Goal: Information Seeking & Learning: Learn about a topic

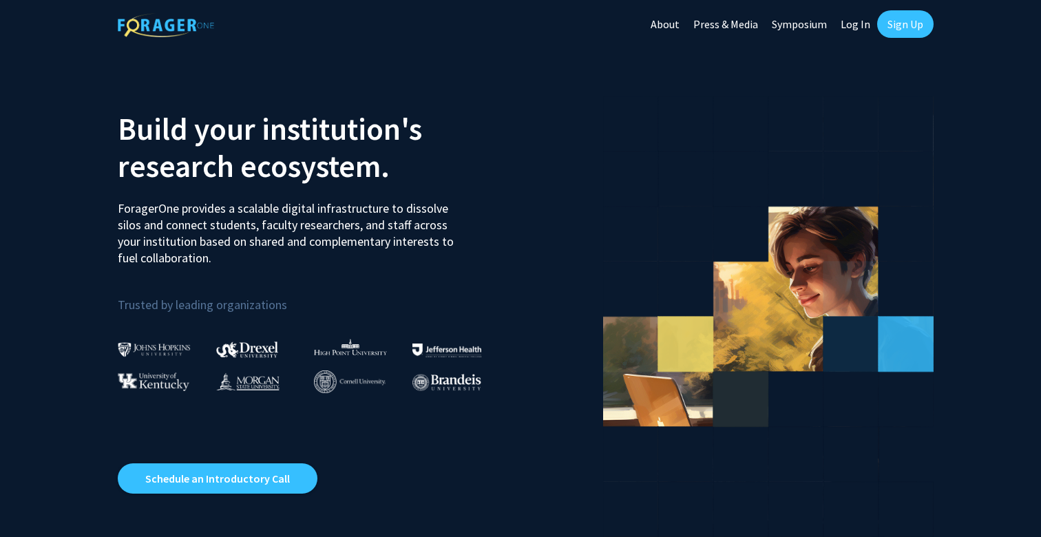
click at [860, 24] on link "Log In" at bounding box center [855, 24] width 43 height 48
select select
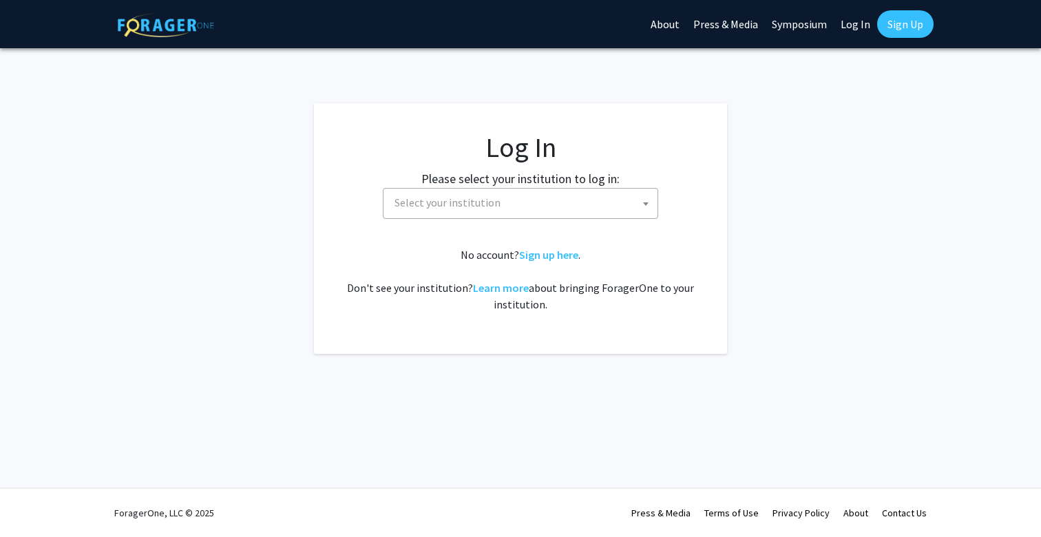
click at [600, 200] on span "Select your institution" at bounding box center [523, 203] width 268 height 28
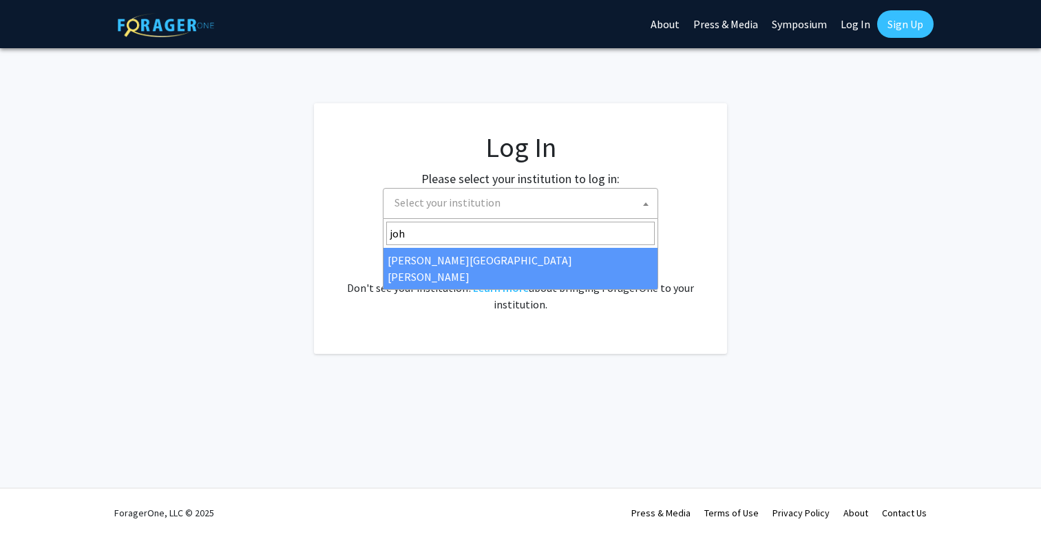
type input "joh"
select select "1"
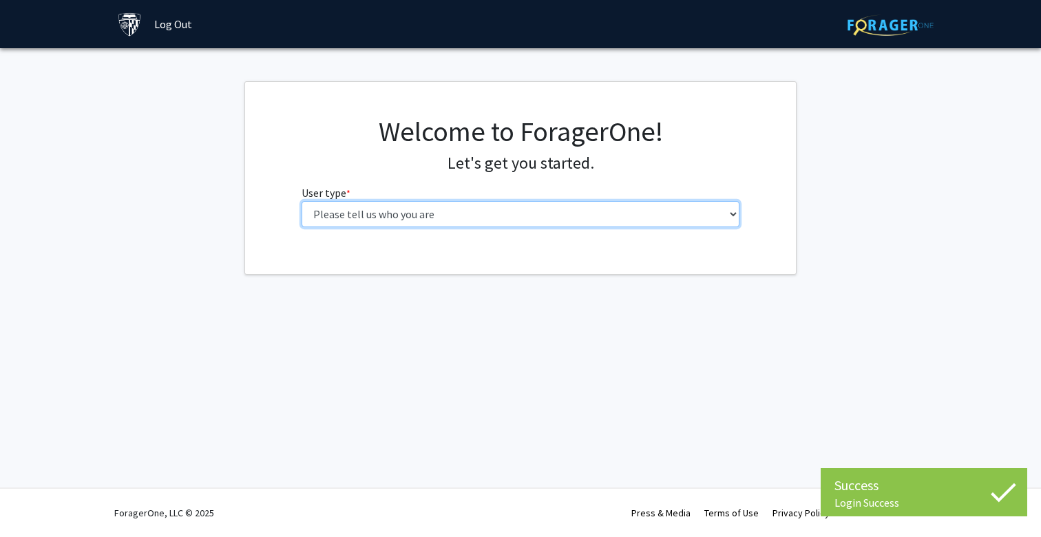
click at [507, 209] on select "Please tell us who you are Undergraduate Student Master's Student Doctoral Cand…" at bounding box center [521, 214] width 439 height 26
select select "1: undergrad"
click at [302, 201] on select "Please tell us who you are Undergraduate Student Master's Student Doctoral Cand…" at bounding box center [521, 214] width 439 height 26
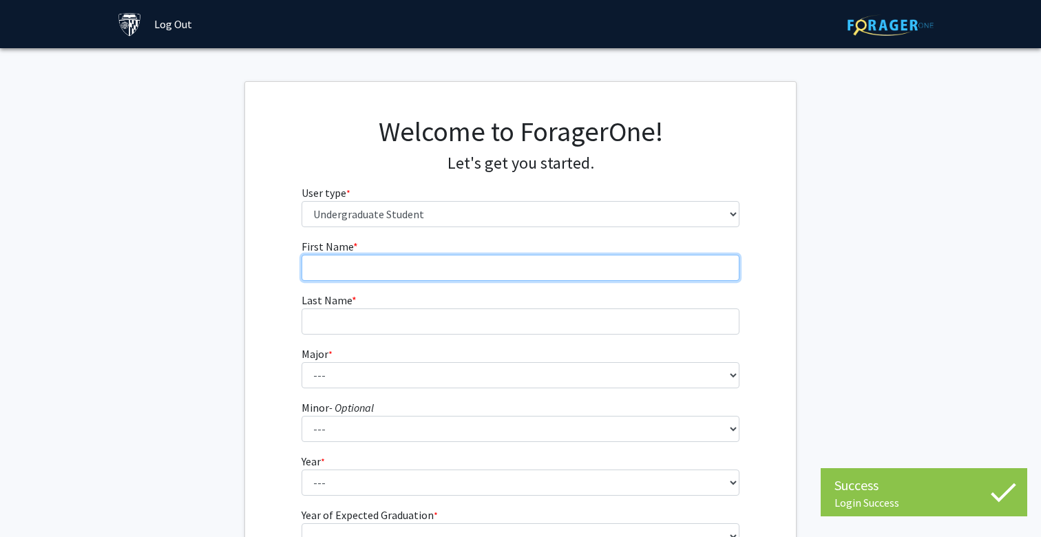
click at [461, 263] on input "First Name * required" at bounding box center [521, 268] width 439 height 26
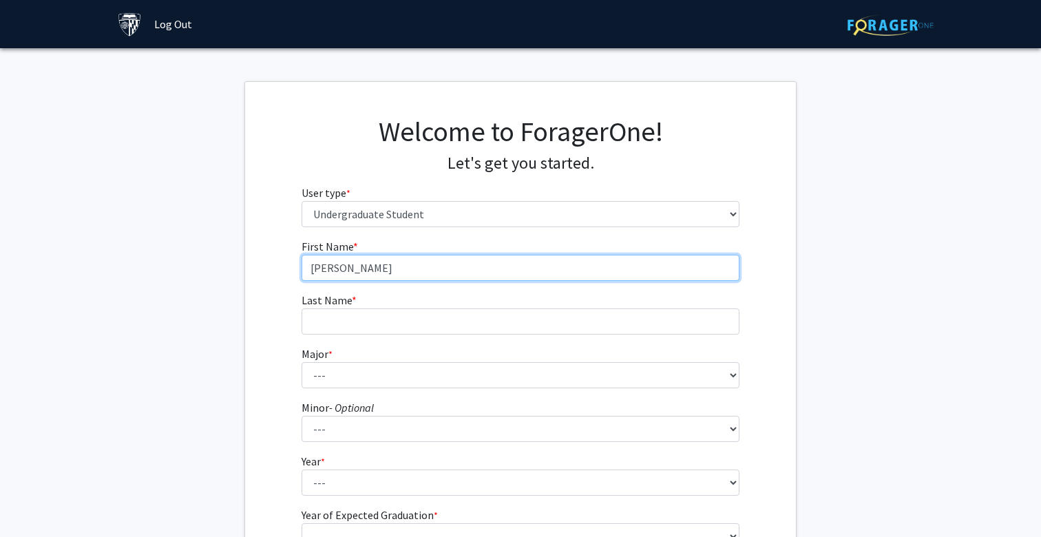
type input "Riley"
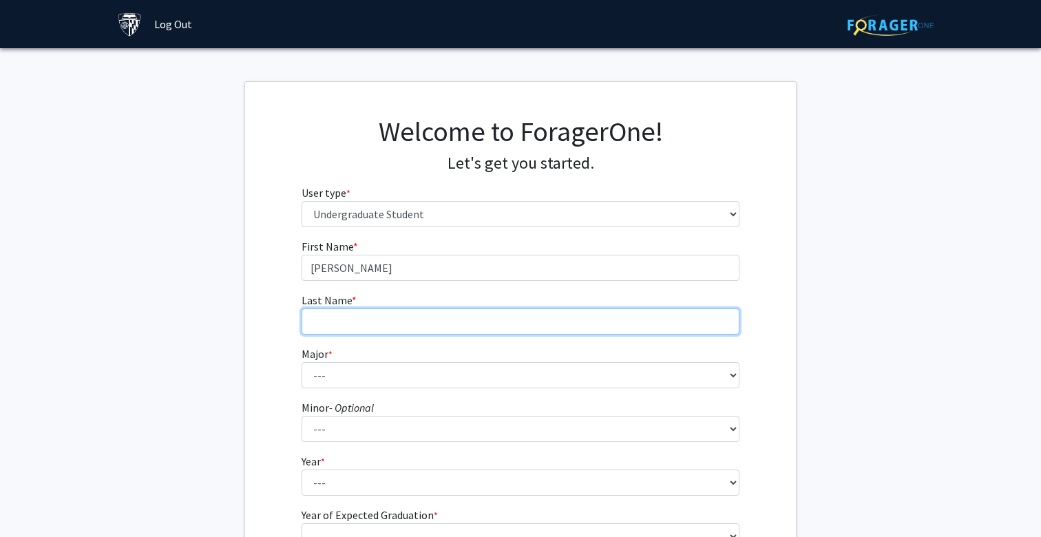
click at [413, 313] on input "Last Name * required" at bounding box center [521, 321] width 439 height 26
type input "Whitehead"
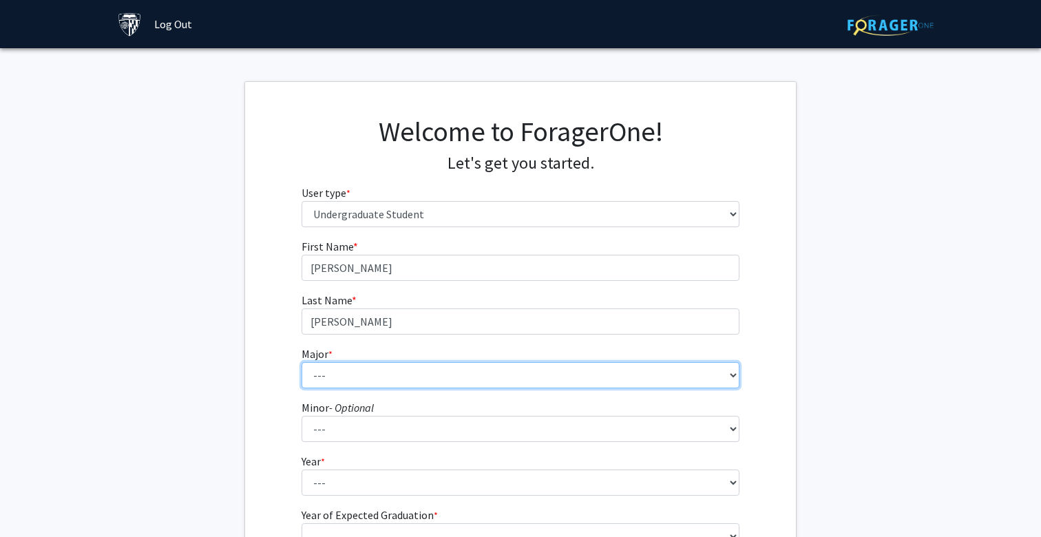
click at [374, 368] on select "--- Africana Studies Anthropology Applied Mathematics & Statistics Archaeology …" at bounding box center [521, 375] width 439 height 26
select select "7: 22"
click at [302, 362] on select "--- Africana Studies Anthropology Applied Mathematics & Statistics Archaeology …" at bounding box center [521, 375] width 439 height 26
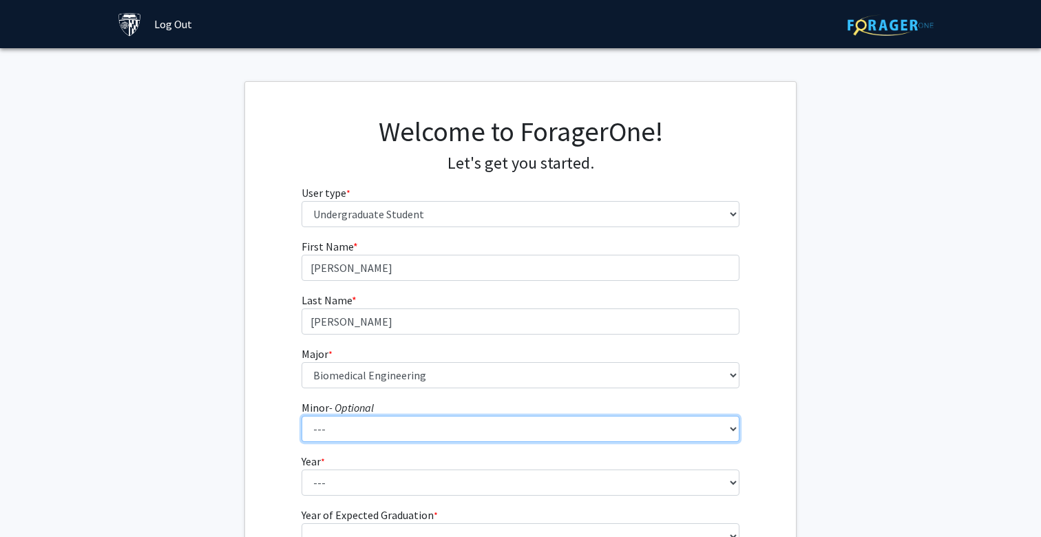
click at [346, 432] on select "--- Accounting and Financial Management Africana Studies Anthropology Applied M…" at bounding box center [521, 429] width 439 height 26
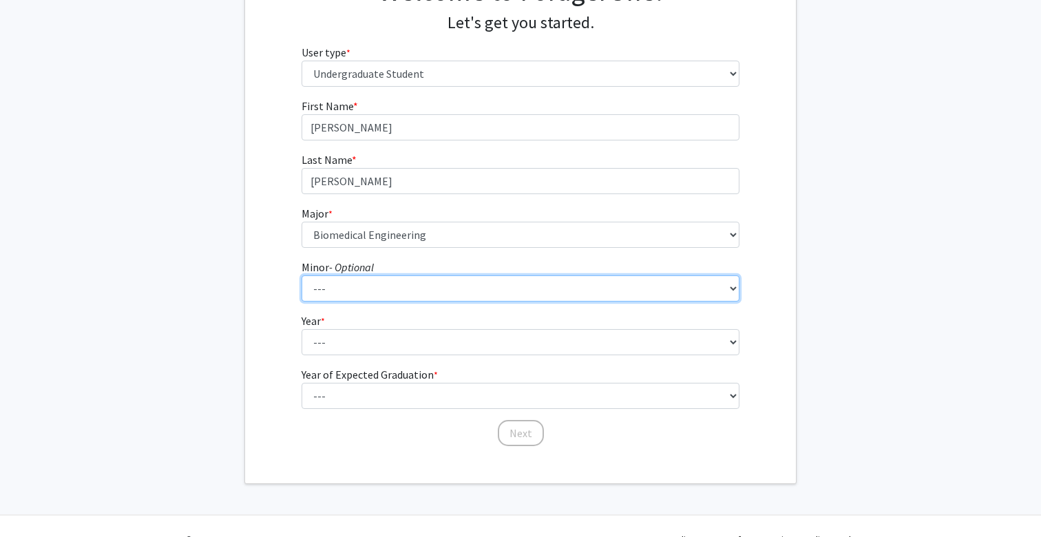
scroll to position [142, 0]
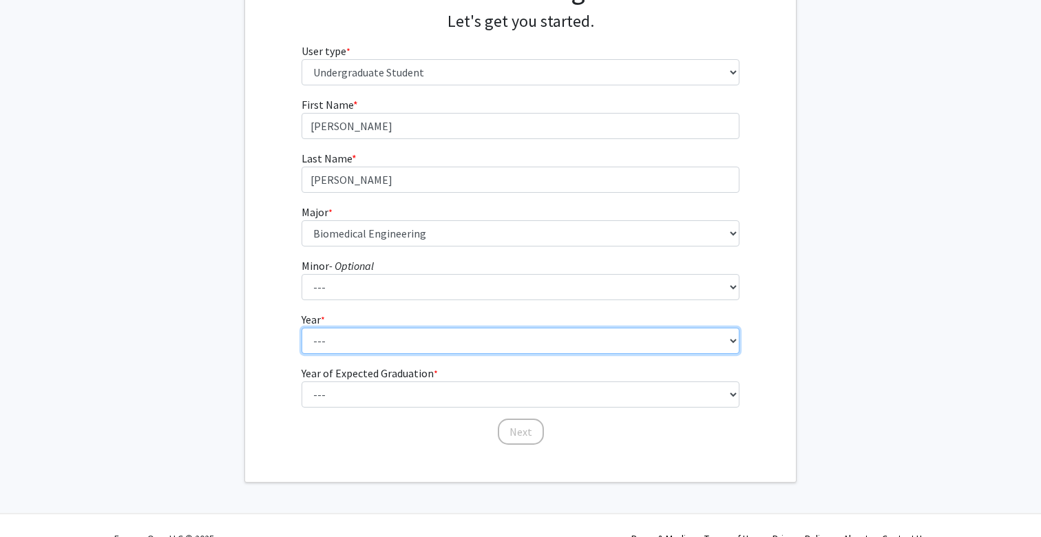
click at [310, 339] on select "--- First-year Sophomore Junior Senior Postbaccalaureate Certificate" at bounding box center [521, 341] width 439 height 26
select select "1: first-year"
click at [302, 328] on select "--- First-year Sophomore Junior Senior Postbaccalaureate Certificate" at bounding box center [521, 341] width 439 height 26
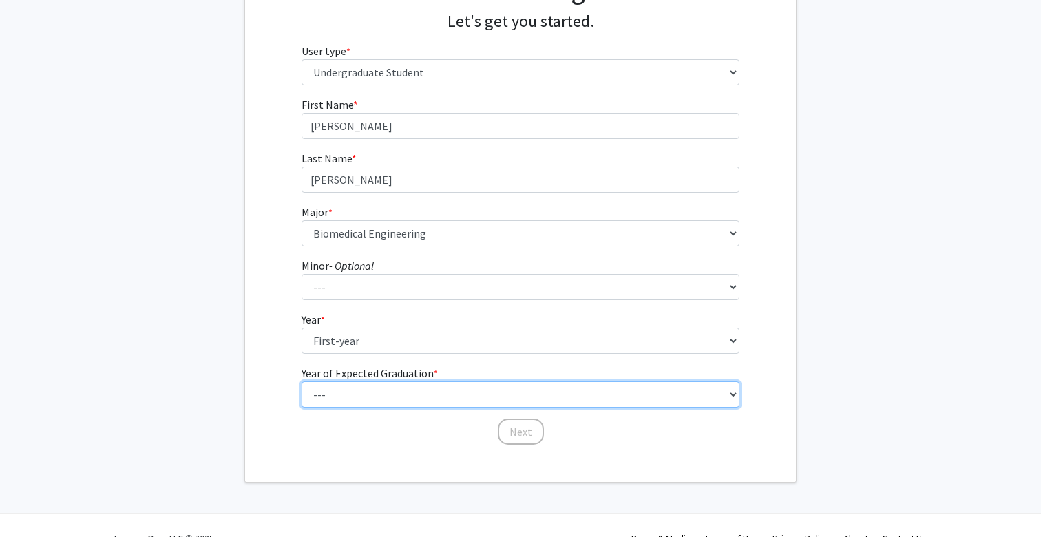
click at [355, 390] on select "--- 2025 2026 2027 2028 2029 2030 2031 2032 2033 2034" at bounding box center [521, 394] width 439 height 26
select select "5: 2029"
click at [302, 381] on select "--- 2025 2026 2027 2028 2029 2030 2031 2032 2033 2034" at bounding box center [521, 394] width 439 height 26
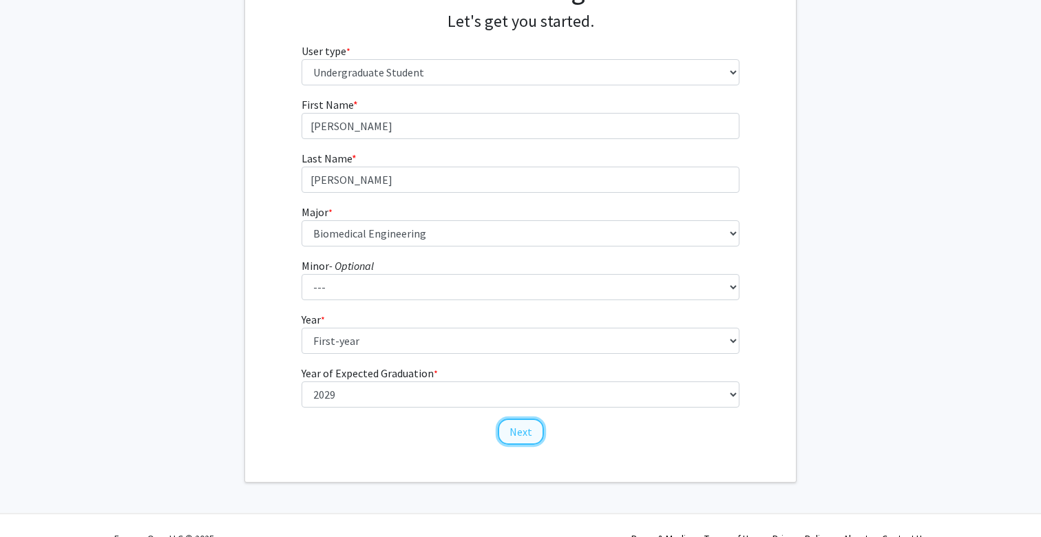
click at [519, 437] on button "Next" at bounding box center [521, 432] width 46 height 26
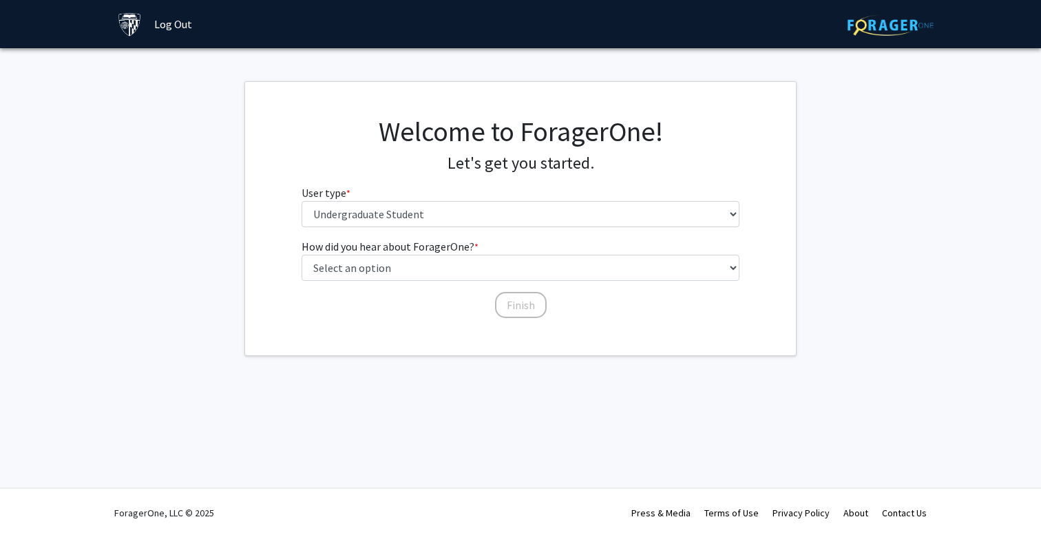
scroll to position [0, 0]
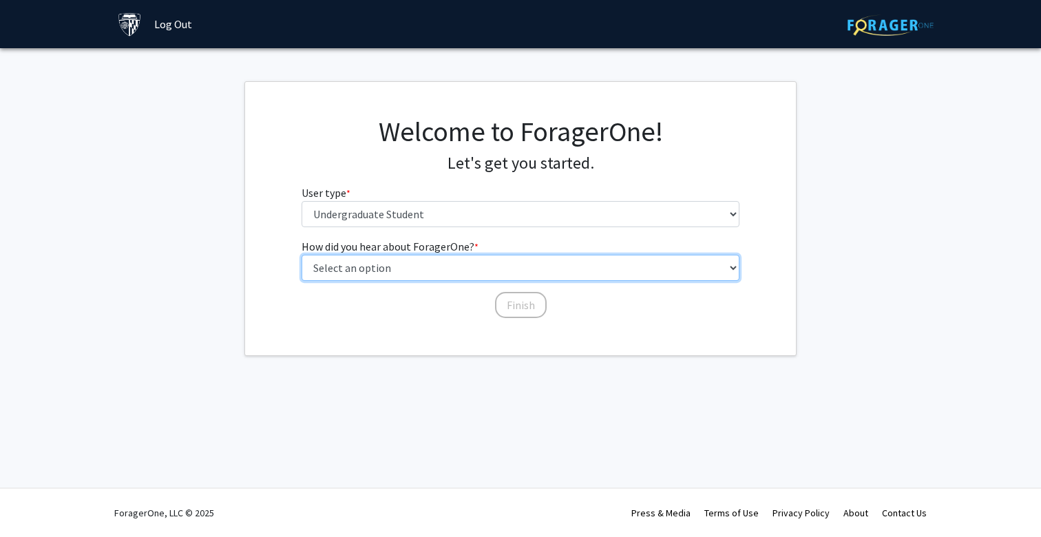
click at [427, 268] on select "Select an option Peer/student recommendation Faculty/staff recommendation Unive…" at bounding box center [521, 268] width 439 height 26
select select "2: faculty_recommendation"
click at [302, 255] on select "Select an option Peer/student recommendation Faculty/staff recommendation Unive…" at bounding box center [521, 268] width 439 height 26
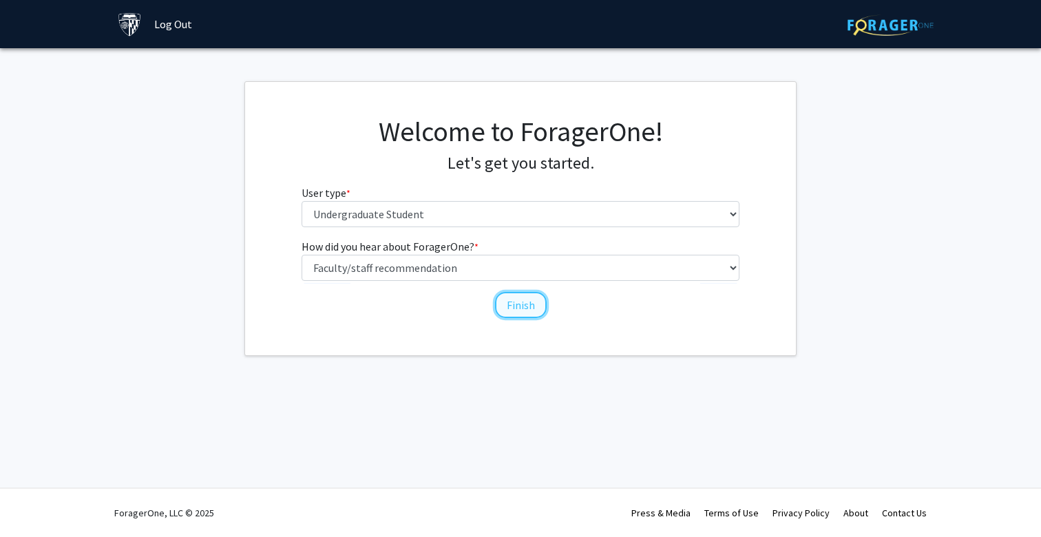
click at [499, 295] on button "Finish" at bounding box center [521, 305] width 52 height 26
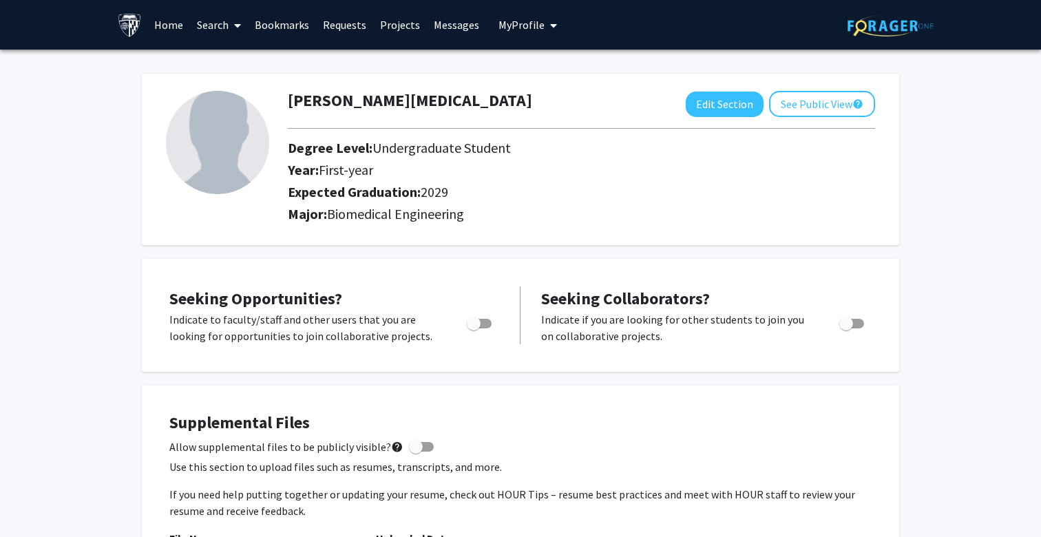
click at [477, 322] on span "Toggle" at bounding box center [474, 324] width 14 height 14
click at [474, 328] on input "Are you actively seeking opportunities?" at bounding box center [473, 328] width 1 height 1
checkbox input "true"
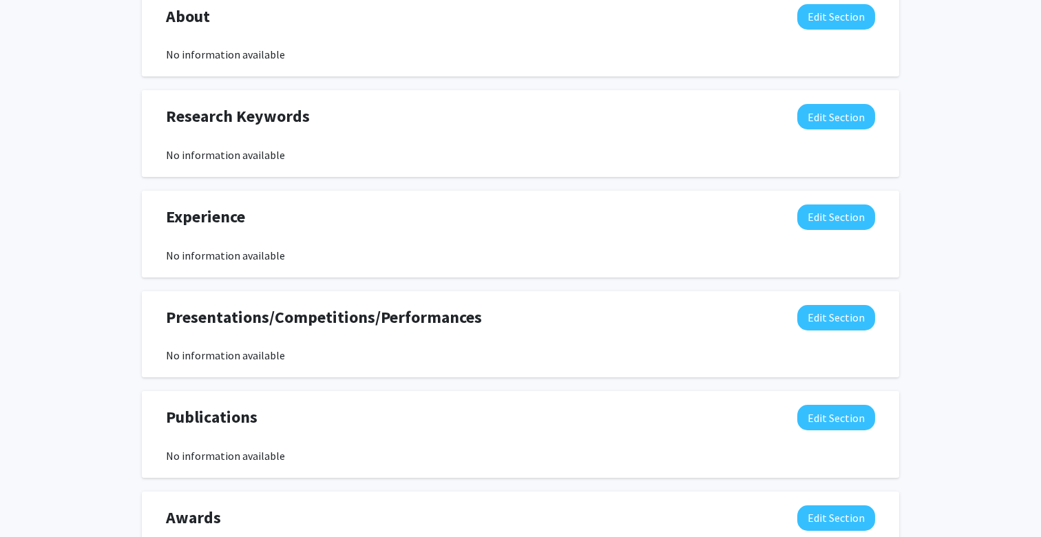
scroll to position [682, 0]
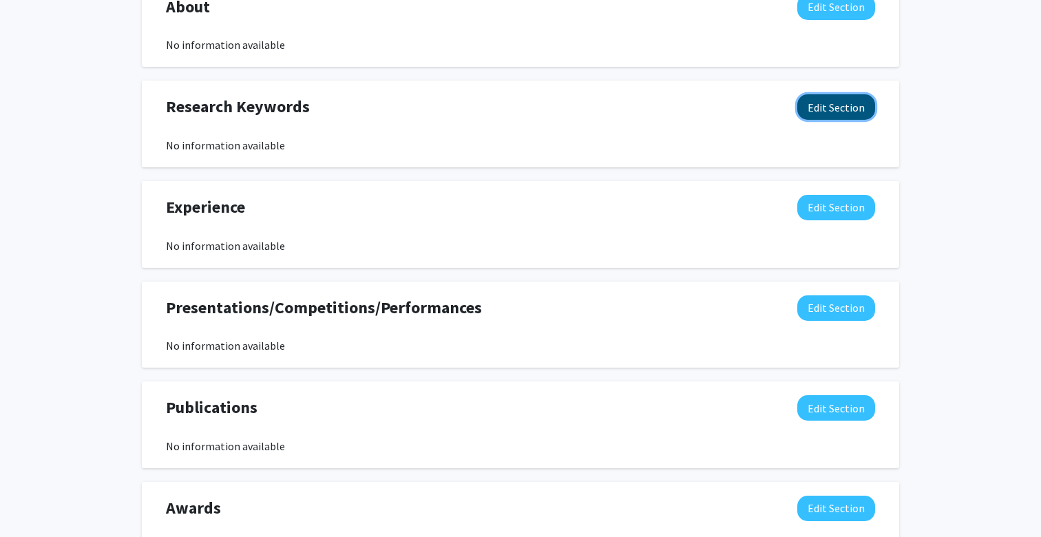
click at [809, 105] on button "Edit Section" at bounding box center [836, 106] width 78 height 25
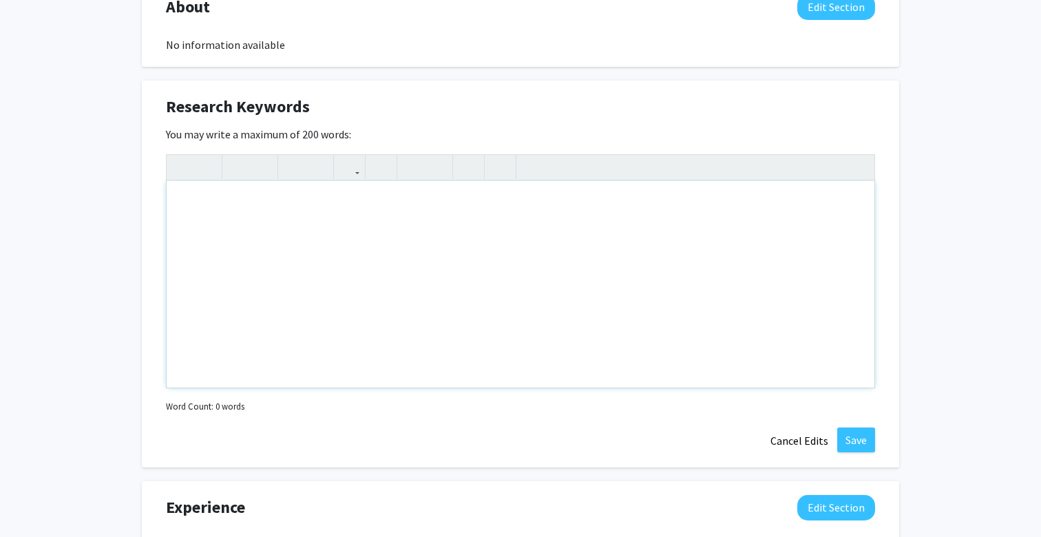
click at [317, 246] on div "Note to users with screen readers: Please deactivate our accessibility plugin f…" at bounding box center [521, 284] width 708 height 207
click at [790, 440] on button "Cancel Edits" at bounding box center [799, 440] width 76 height 26
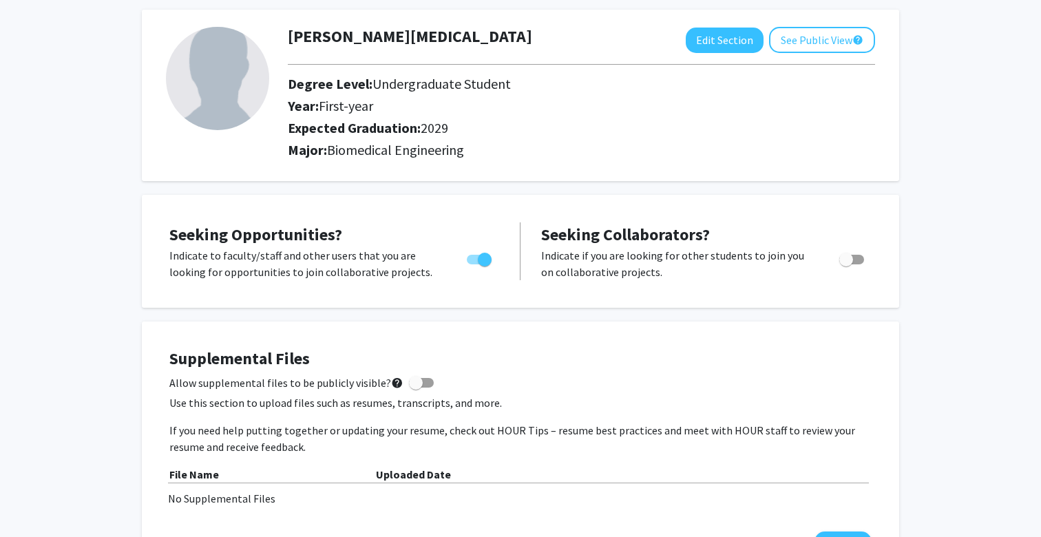
scroll to position [0, 0]
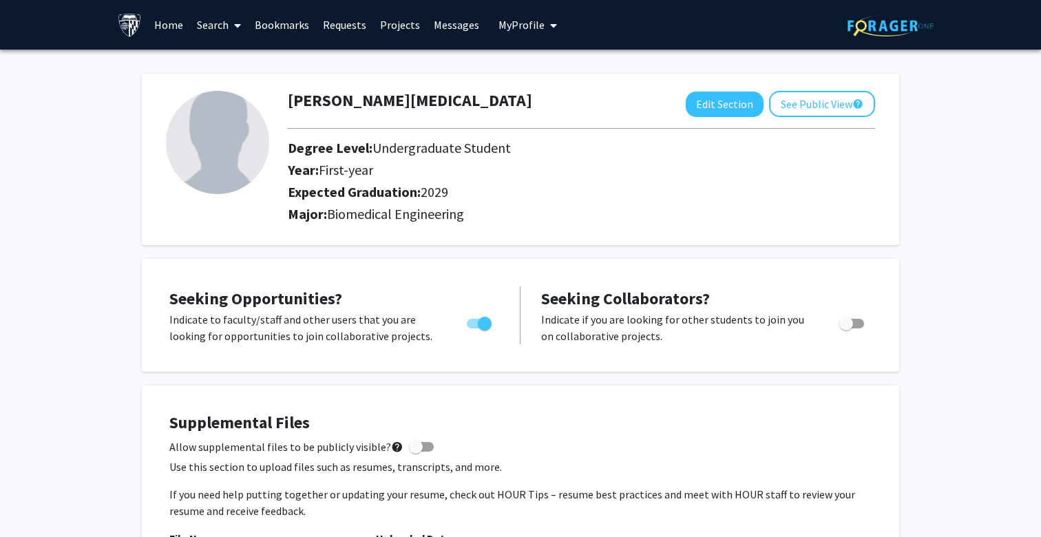
click at [229, 19] on span at bounding box center [235, 25] width 12 height 48
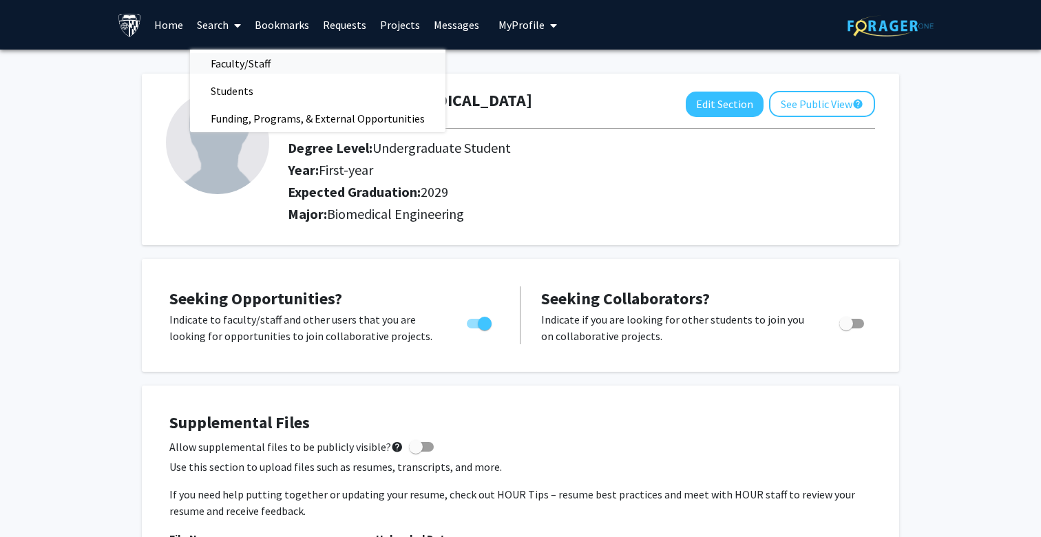
click at [233, 54] on span "Faculty/Staff" at bounding box center [240, 64] width 101 height 28
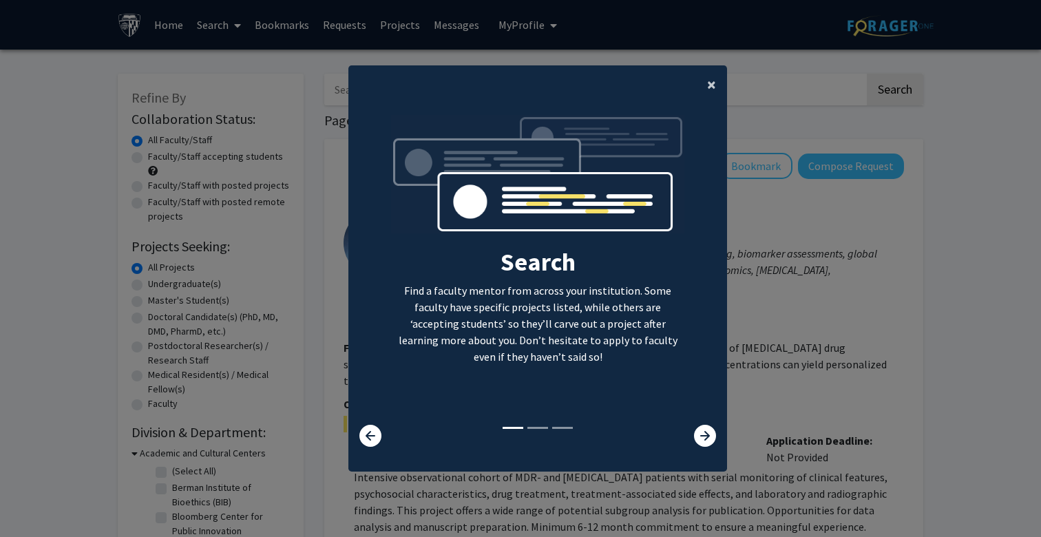
click at [707, 87] on span "×" at bounding box center [711, 84] width 9 height 21
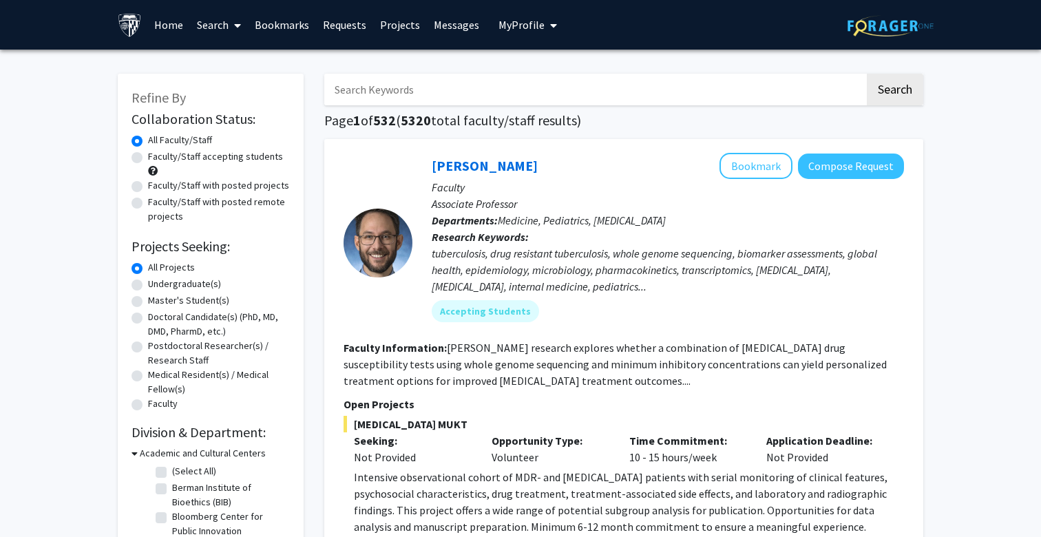
click at [447, 81] on input "Search Keywords" at bounding box center [594, 90] width 540 height 32
type input "regenerative"
click at [867, 74] on button "Search" at bounding box center [895, 90] width 56 height 32
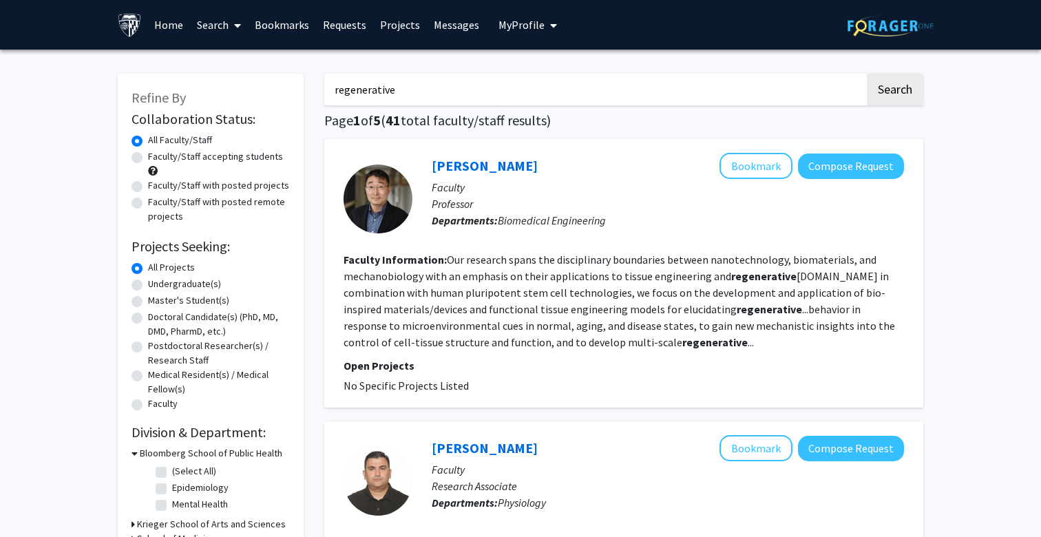
drag, startPoint x: 393, startPoint y: 89, endPoint x: 225, endPoint y: 89, distance: 168.0
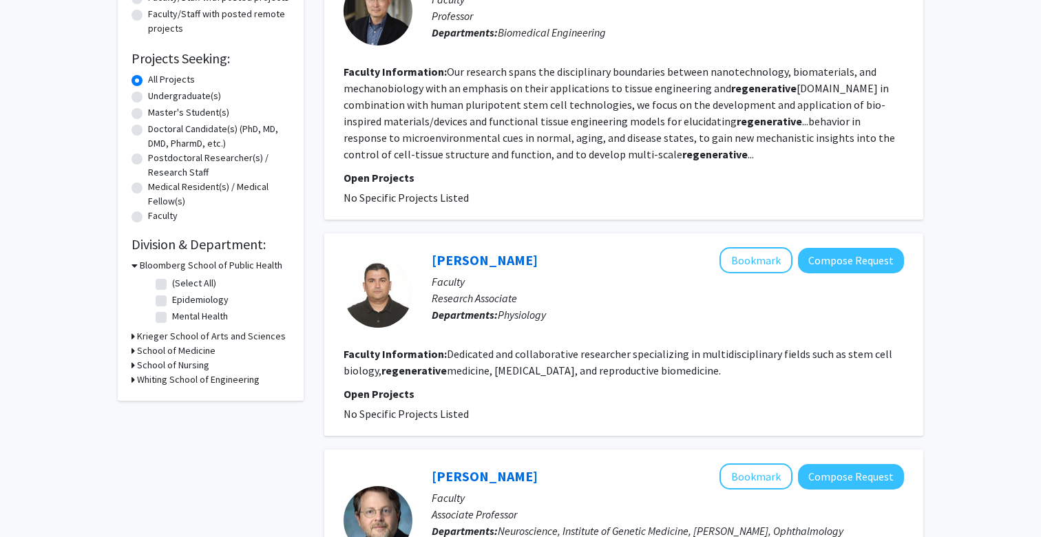
scroll to position [190, 0]
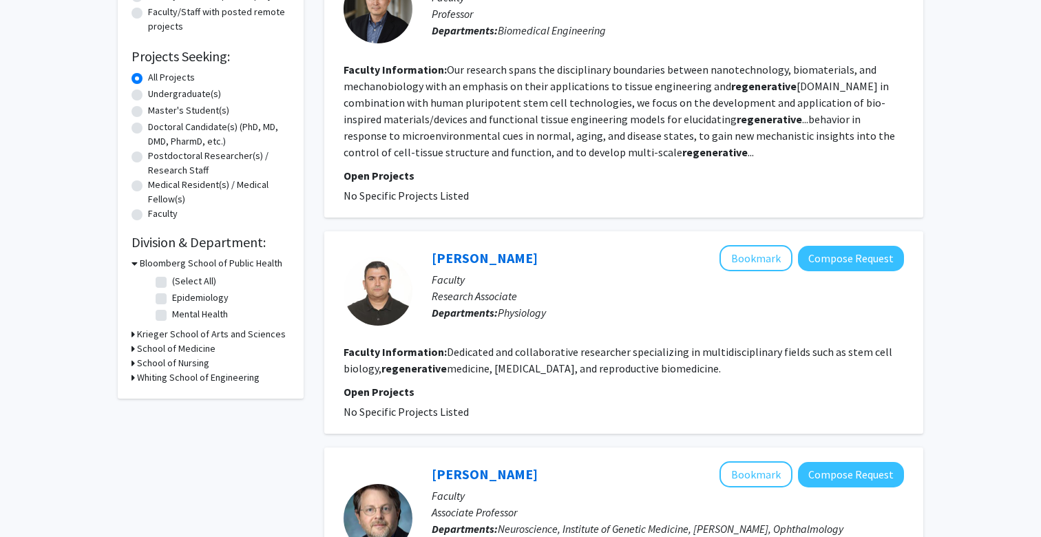
click at [158, 94] on label "Undergraduate(s)" at bounding box center [184, 94] width 73 height 14
click at [157, 94] on input "Undergraduate(s)" at bounding box center [152, 91] width 9 height 9
radio input "true"
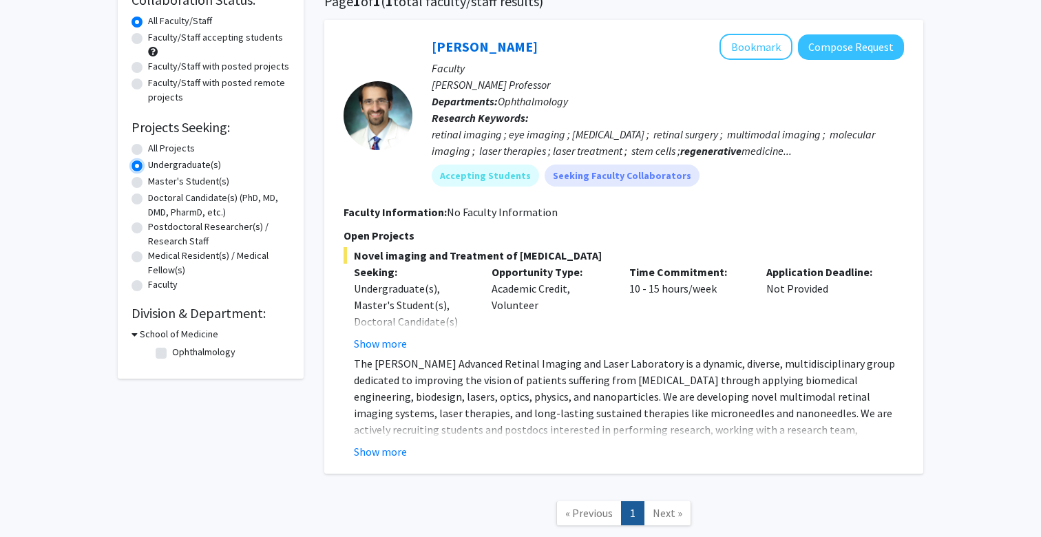
scroll to position [133, 0]
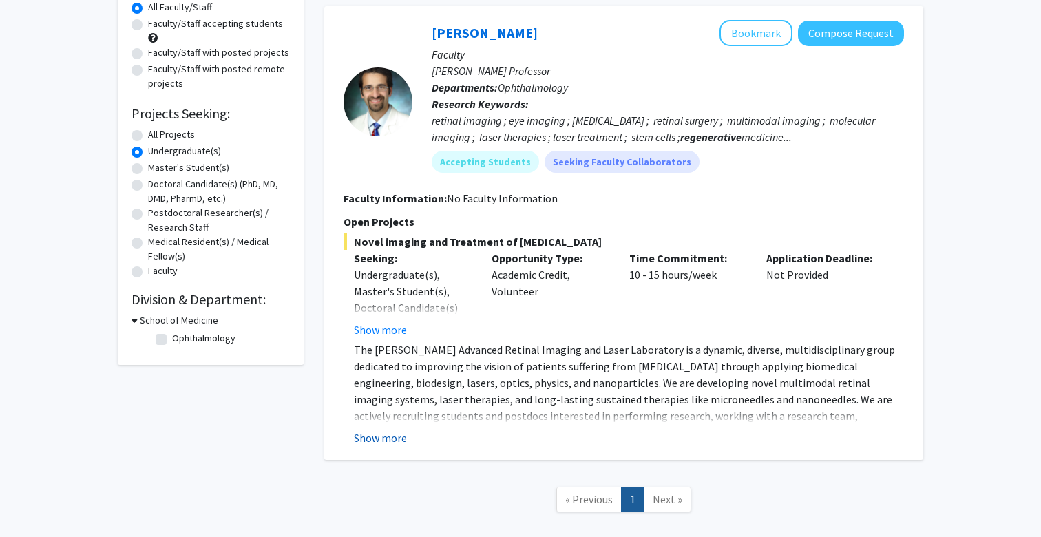
click at [386, 435] on button "Show more" at bounding box center [380, 438] width 53 height 17
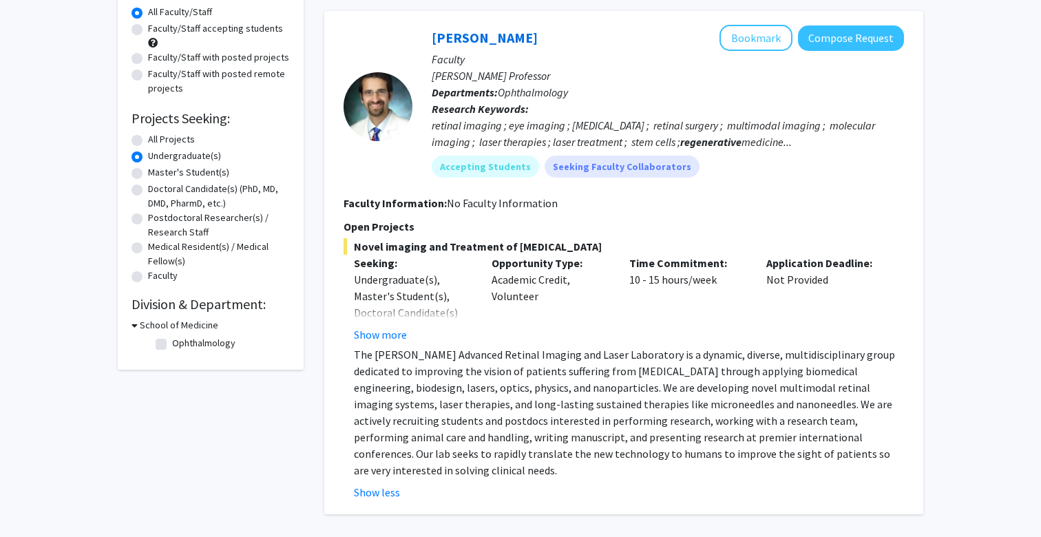
scroll to position [124, 0]
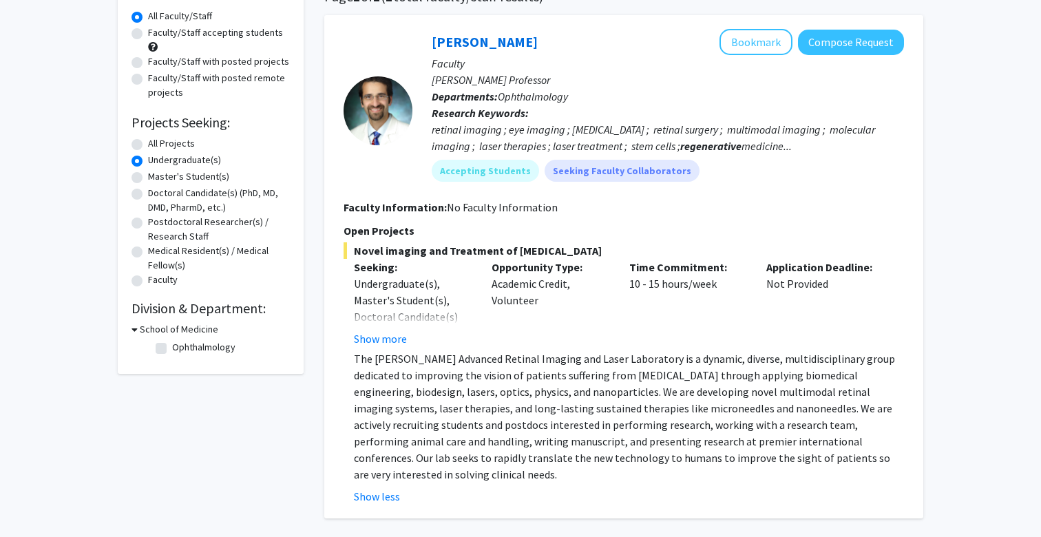
click at [148, 141] on label "All Projects" at bounding box center [171, 143] width 47 height 14
click at [148, 141] on input "All Projects" at bounding box center [152, 140] width 9 height 9
radio input "true"
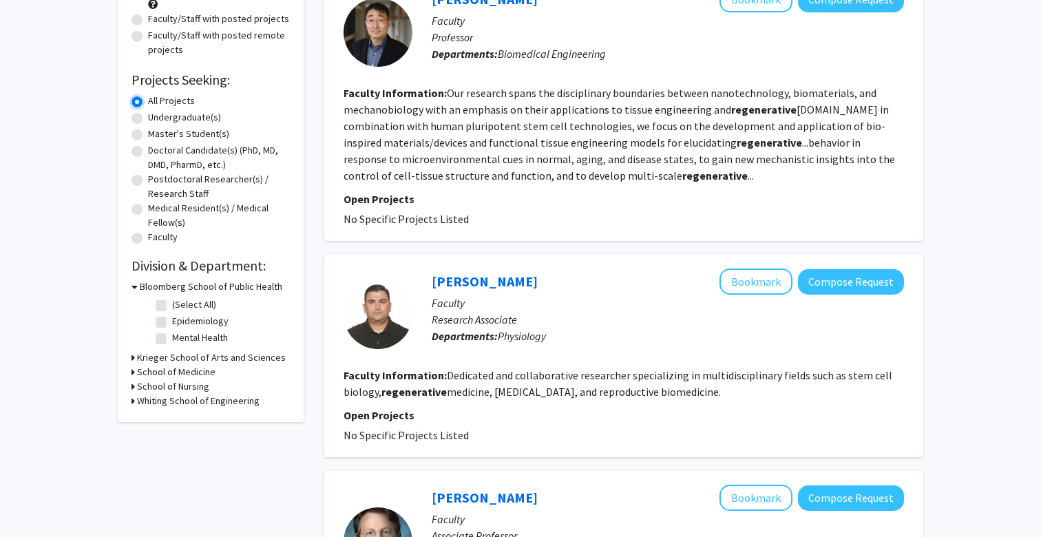
scroll to position [175, 0]
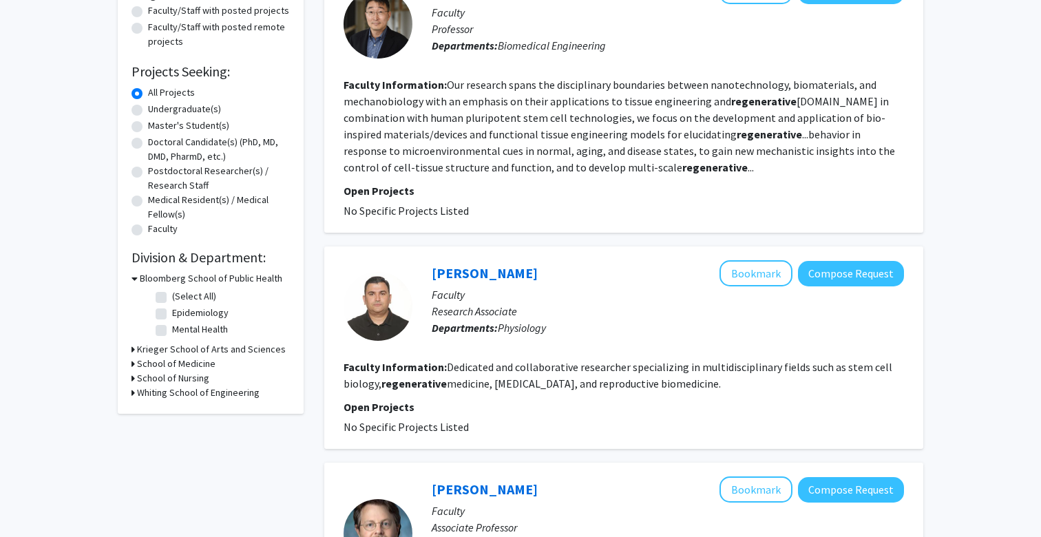
click at [165, 388] on h3 "Whiting School of Engineering" at bounding box center [198, 392] width 123 height 14
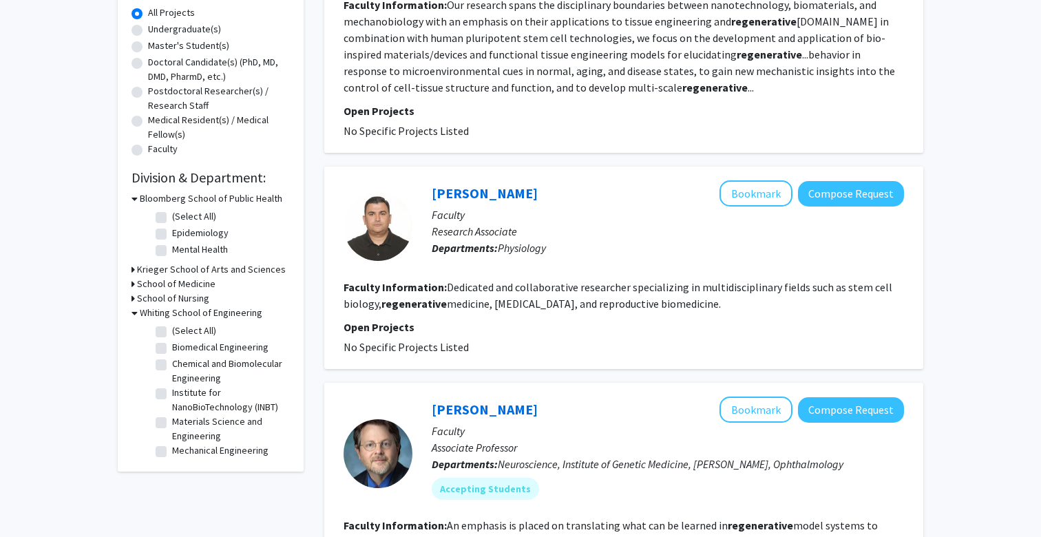
scroll to position [268, 0]
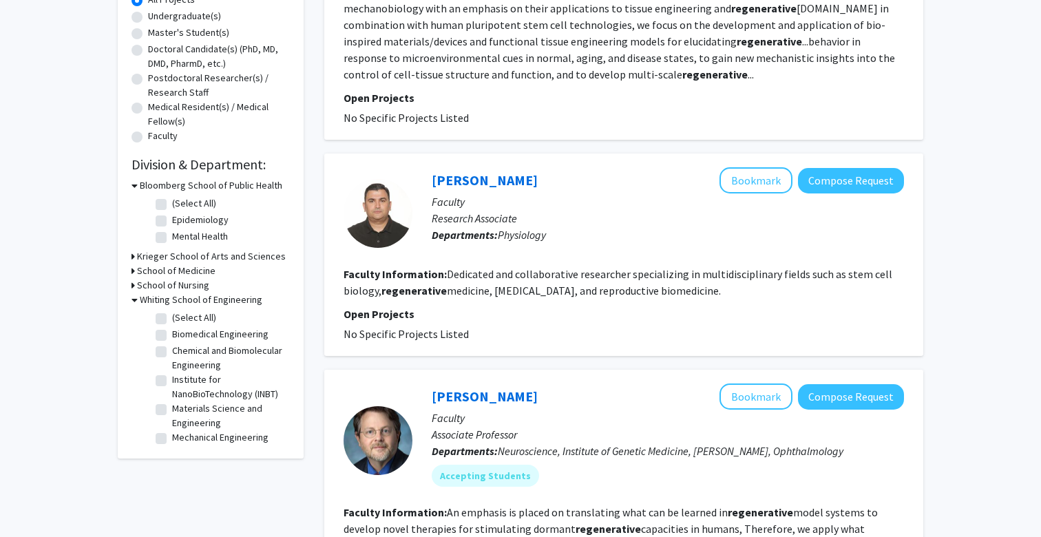
click at [172, 337] on label "Biomedical Engineering" at bounding box center [220, 334] width 96 height 14
click at [172, 336] on input "Biomedical Engineering" at bounding box center [176, 331] width 9 height 9
checkbox input "true"
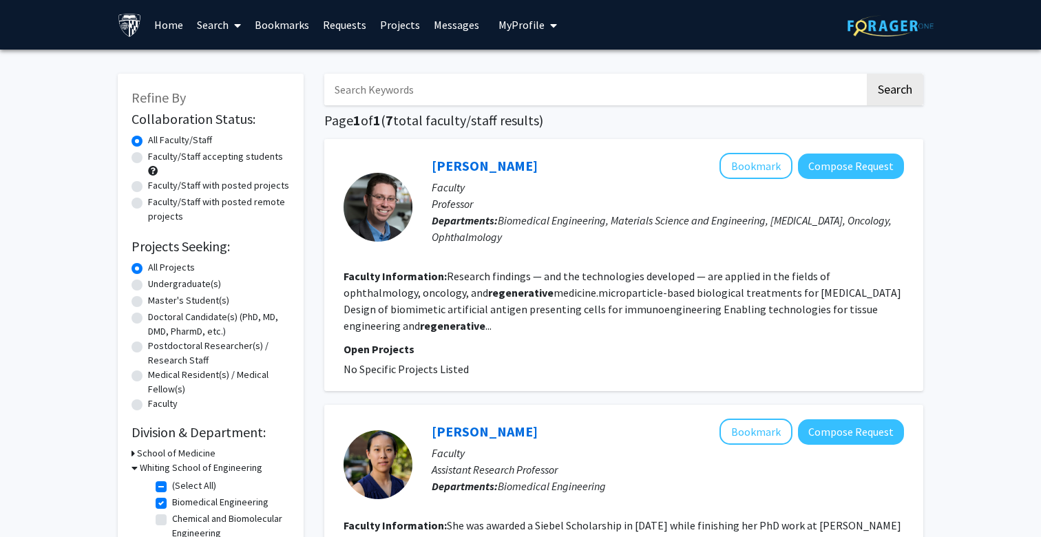
click at [172, 501] on label "Biomedical Engineering" at bounding box center [220, 502] width 96 height 14
click at [172, 501] on input "Biomedical Engineering" at bounding box center [176, 499] width 9 height 9
checkbox input "false"
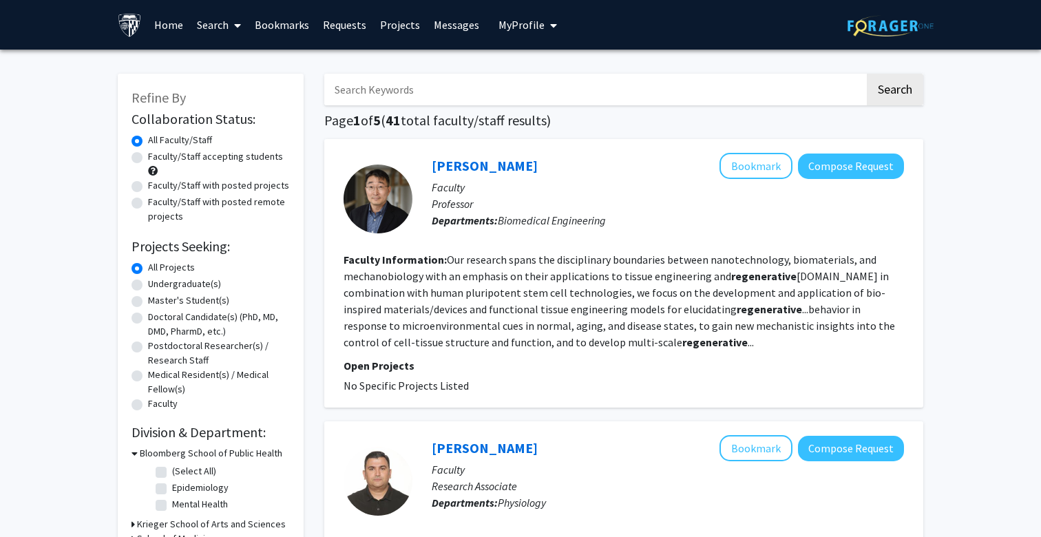
click at [204, 160] on label "Faculty/Staff accepting students" at bounding box center [215, 156] width 135 height 14
click at [157, 158] on input "Faculty/Staff accepting students" at bounding box center [152, 153] width 9 height 9
radio input "true"
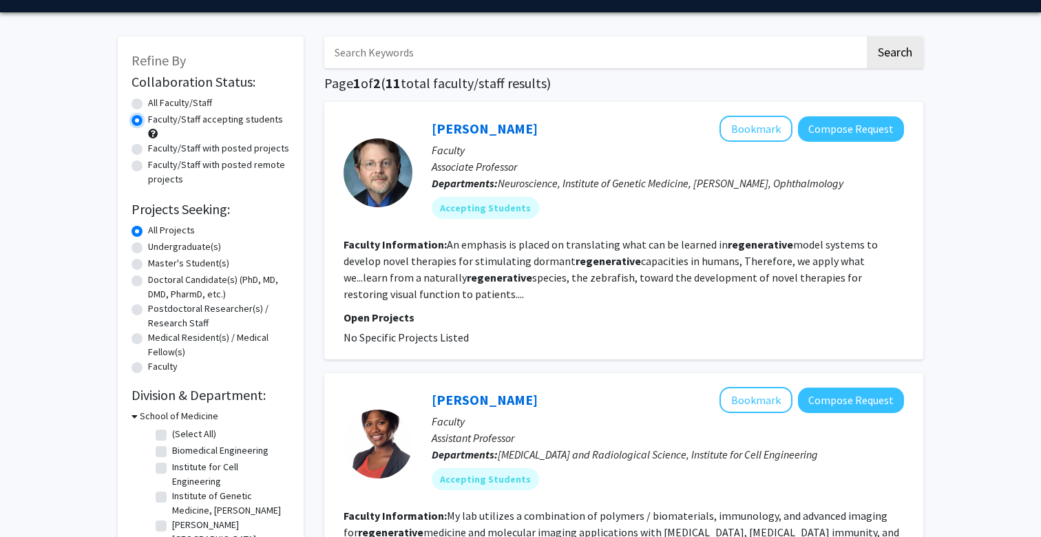
scroll to position [8, 0]
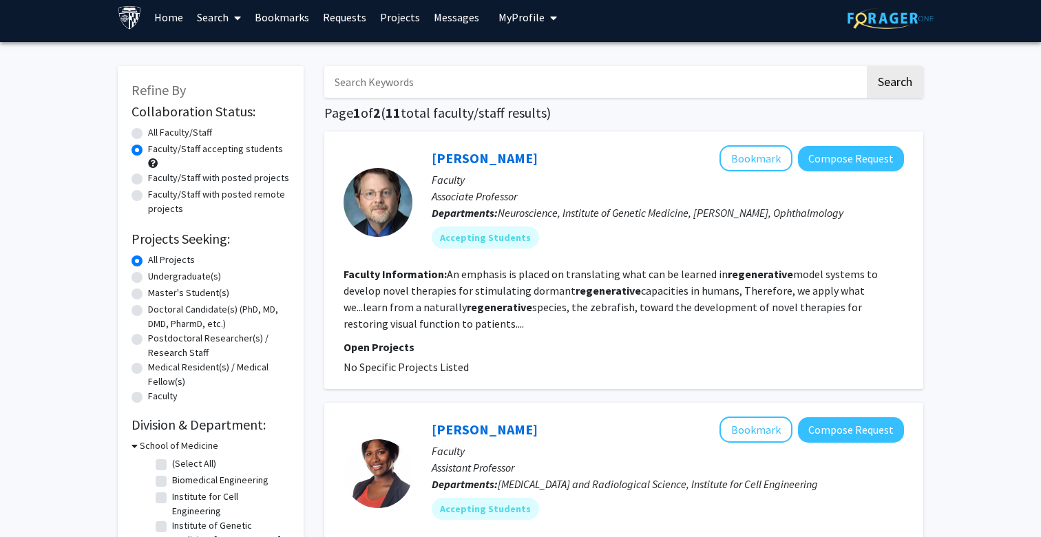
click at [173, 175] on label "Faculty/Staff with posted projects" at bounding box center [218, 178] width 141 height 14
click at [157, 175] on input "Faculty/Staff with posted projects" at bounding box center [152, 175] width 9 height 9
radio input "true"
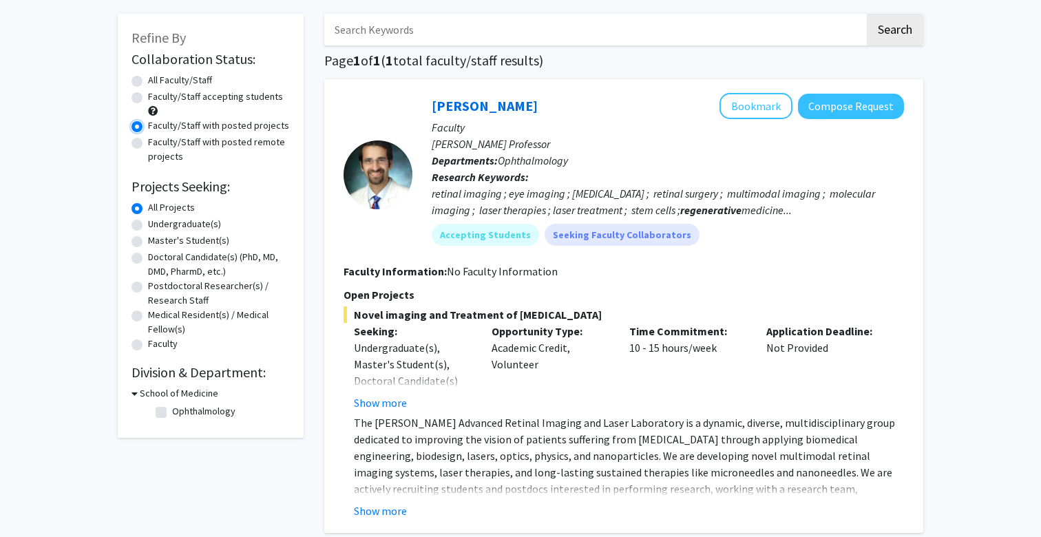
scroll to position [55, 0]
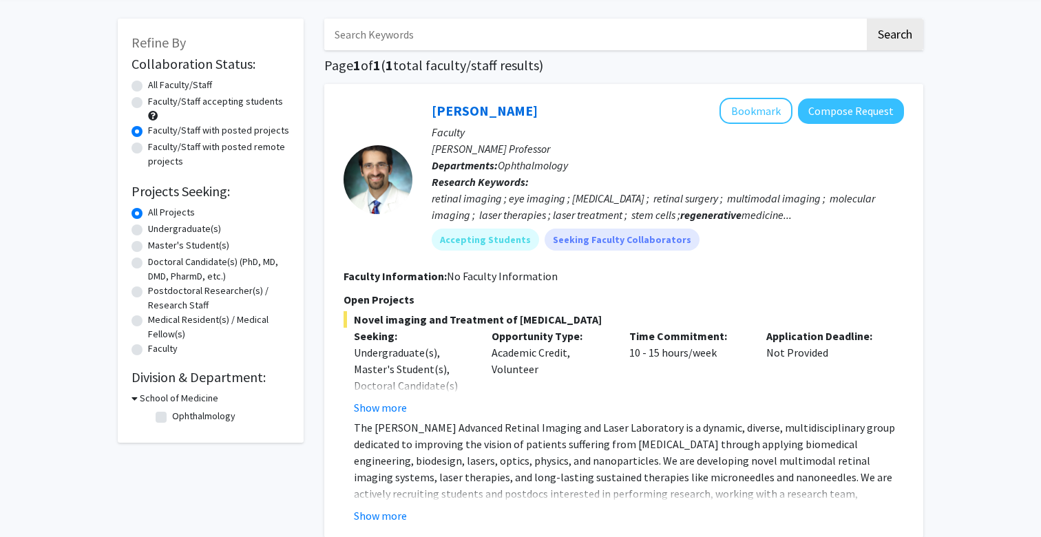
click at [182, 86] on label "All Faculty/Staff" at bounding box center [180, 85] width 64 height 14
click at [157, 86] on input "All Faculty/Staff" at bounding box center [152, 82] width 9 height 9
radio input "true"
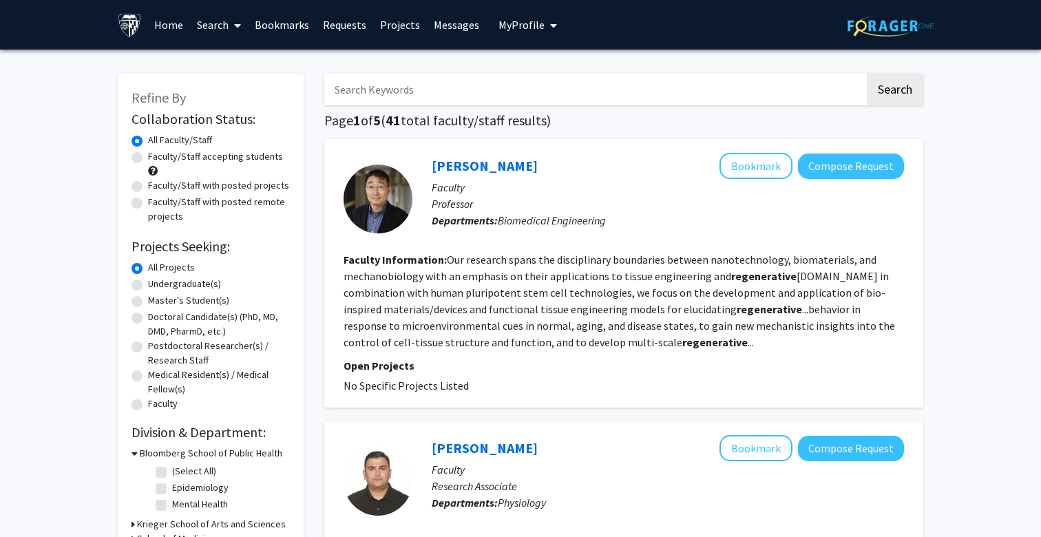
click at [395, 27] on link "Projects" at bounding box center [400, 25] width 54 height 48
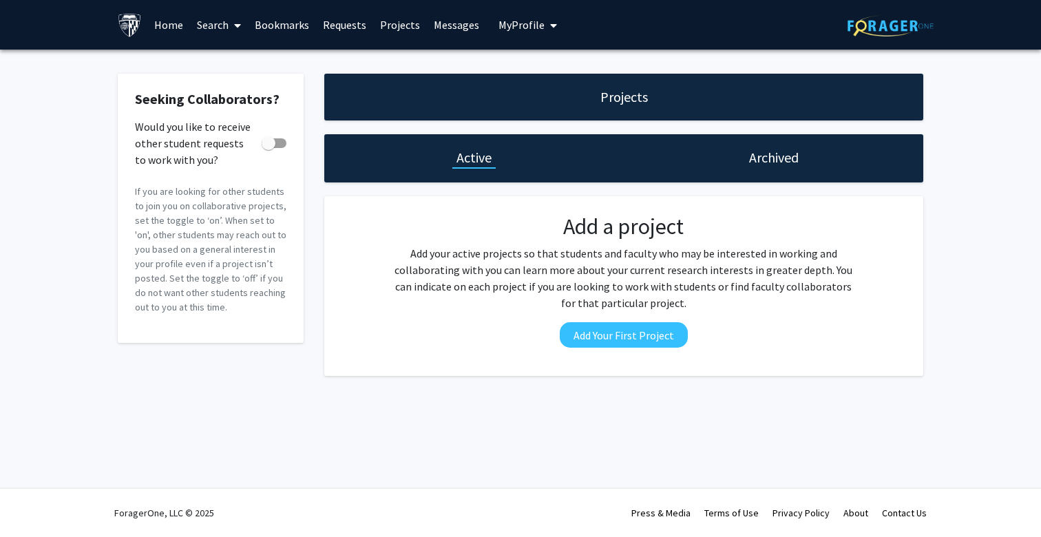
click at [415, 102] on div "Projects" at bounding box center [623, 97] width 599 height 47
click at [340, 23] on link "Requests" at bounding box center [344, 25] width 57 height 48
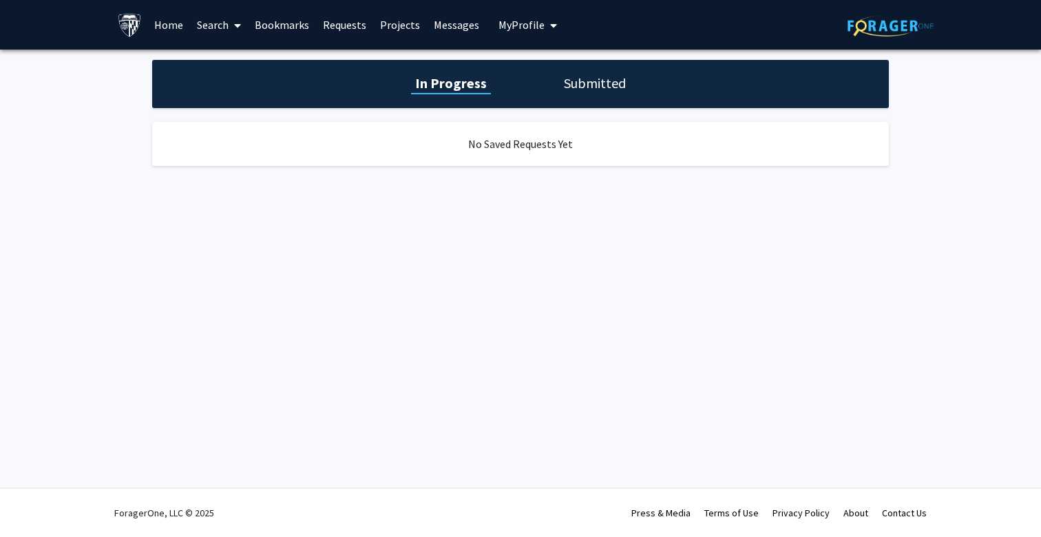
click at [279, 25] on link "Bookmarks" at bounding box center [282, 25] width 68 height 48
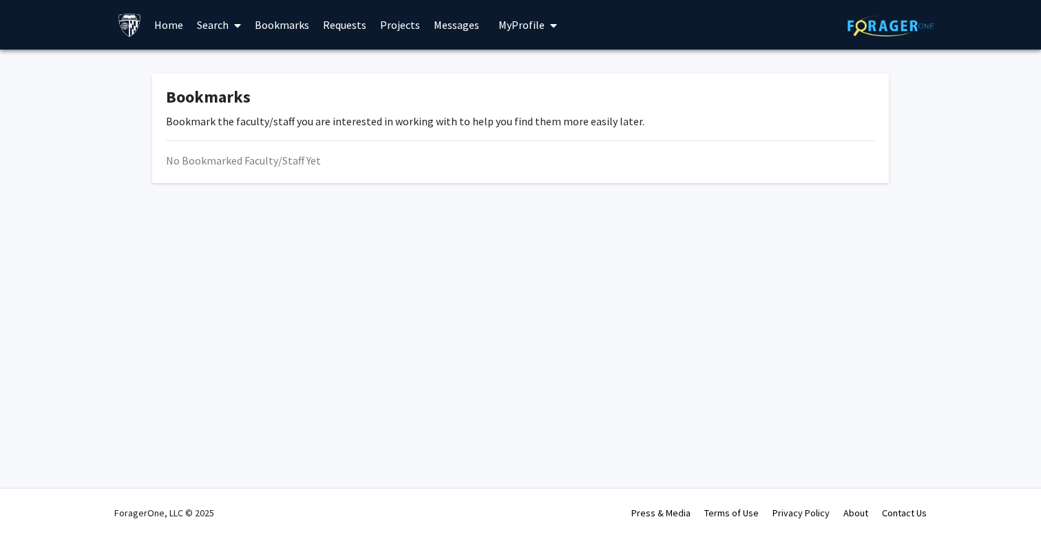
click at [220, 23] on link "Search" at bounding box center [219, 25] width 58 height 48
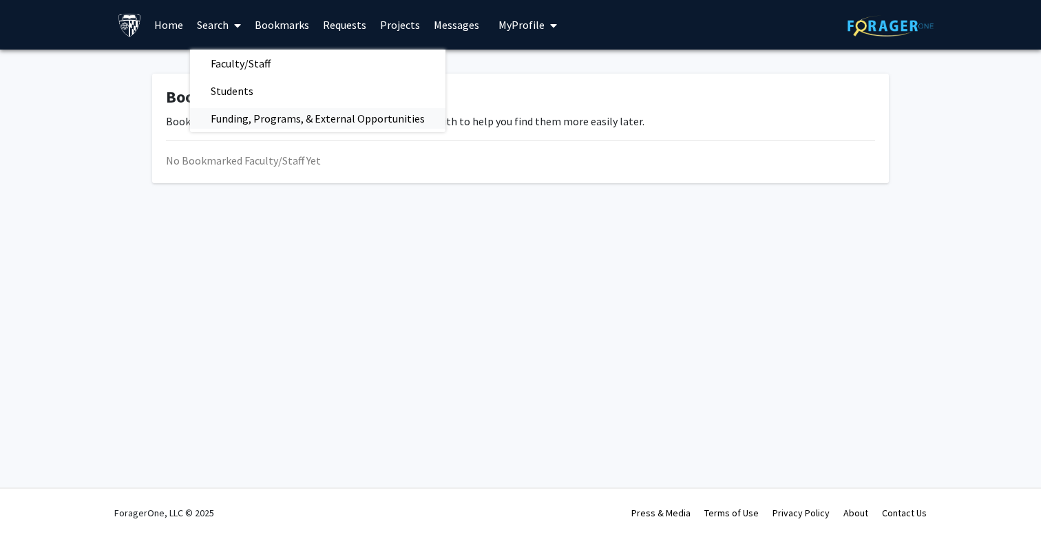
click at [232, 118] on span "Funding, Programs, & External Opportunities" at bounding box center [317, 119] width 255 height 28
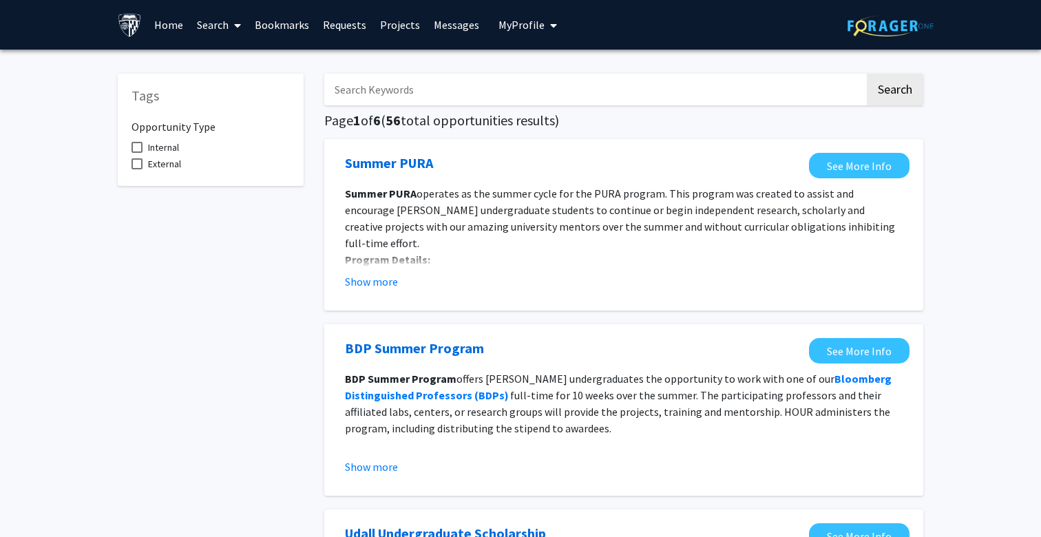
click at [173, 28] on link "Home" at bounding box center [168, 25] width 43 height 48
